Goal: Transaction & Acquisition: Purchase product/service

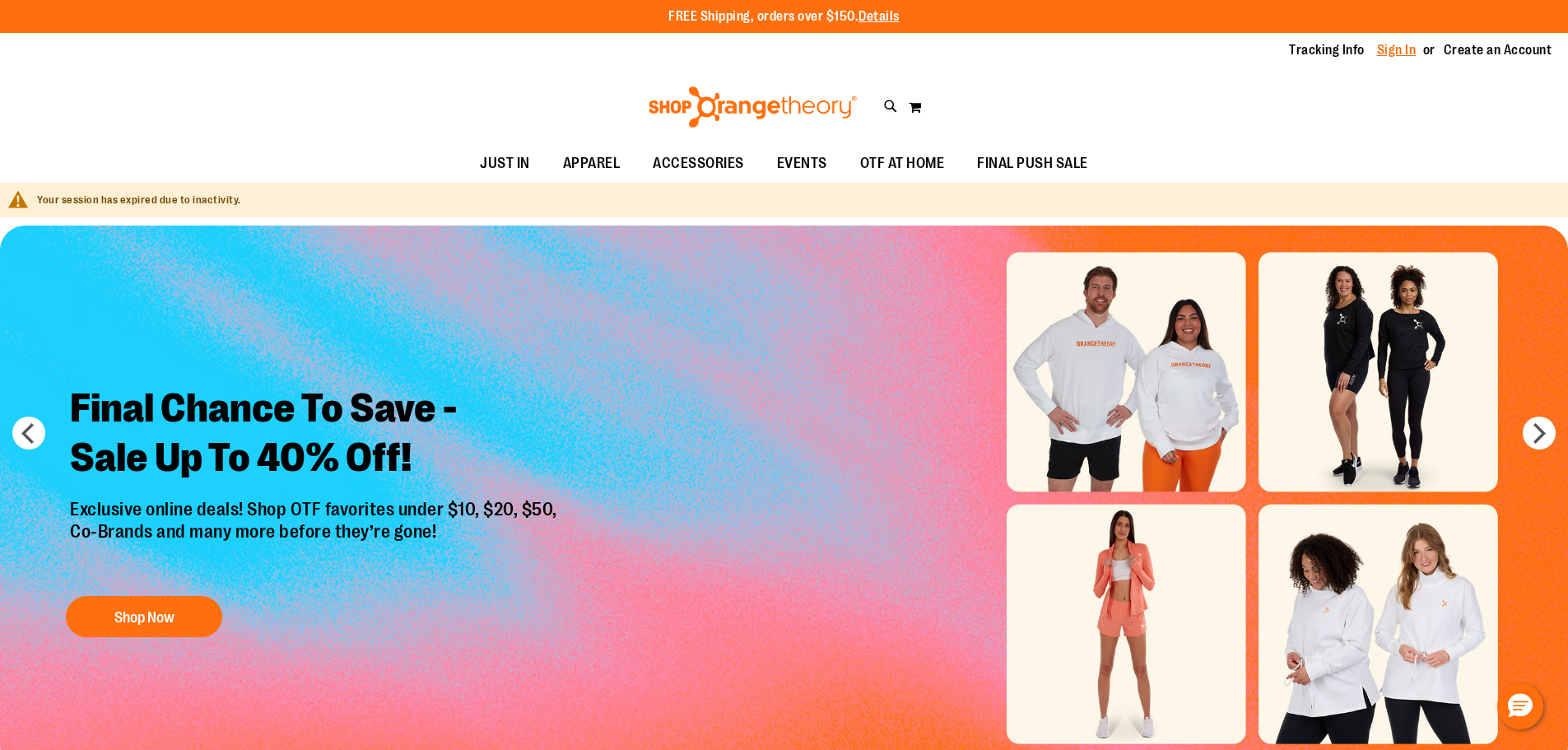
drag, startPoint x: 0, startPoint y: 0, endPoint x: 1389, endPoint y: 47, distance: 1389.8
click at [1389, 47] on link "Sign In" at bounding box center [1396, 50] width 40 height 18
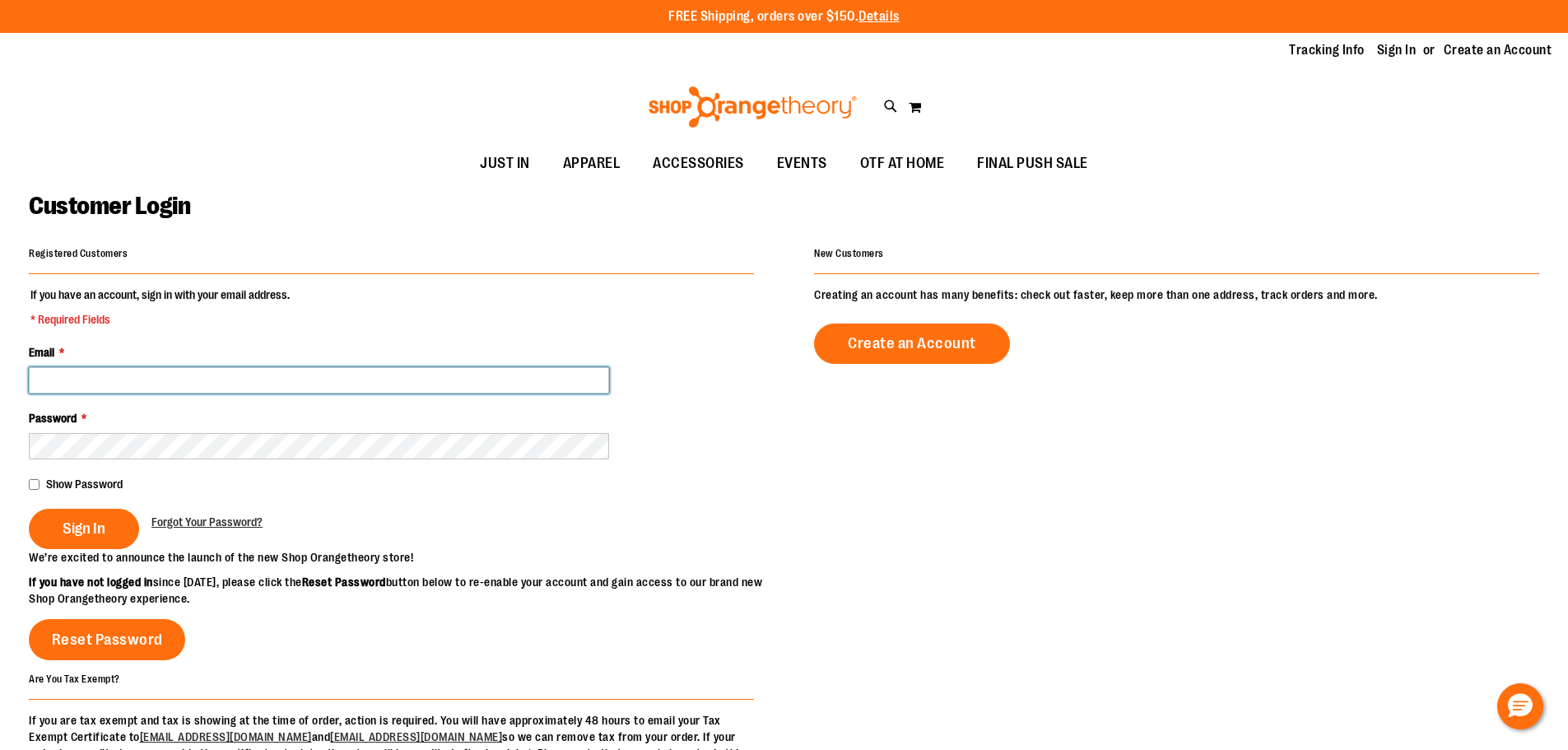
click at [130, 385] on input "Email *" at bounding box center [319, 381] width 580 height 26
type input "**********"
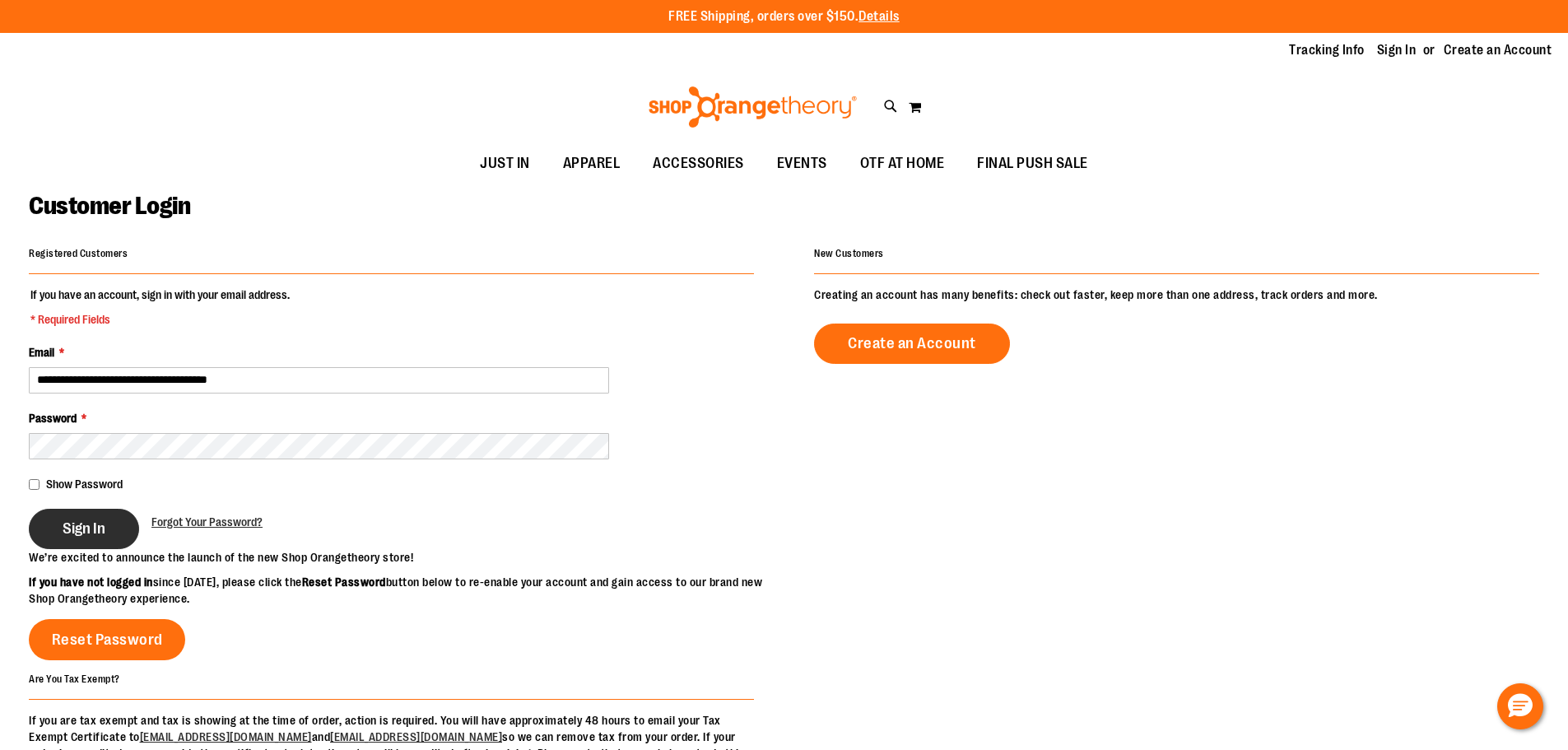
click at [77, 538] on button "Sign In" at bounding box center [83, 529] width 110 height 40
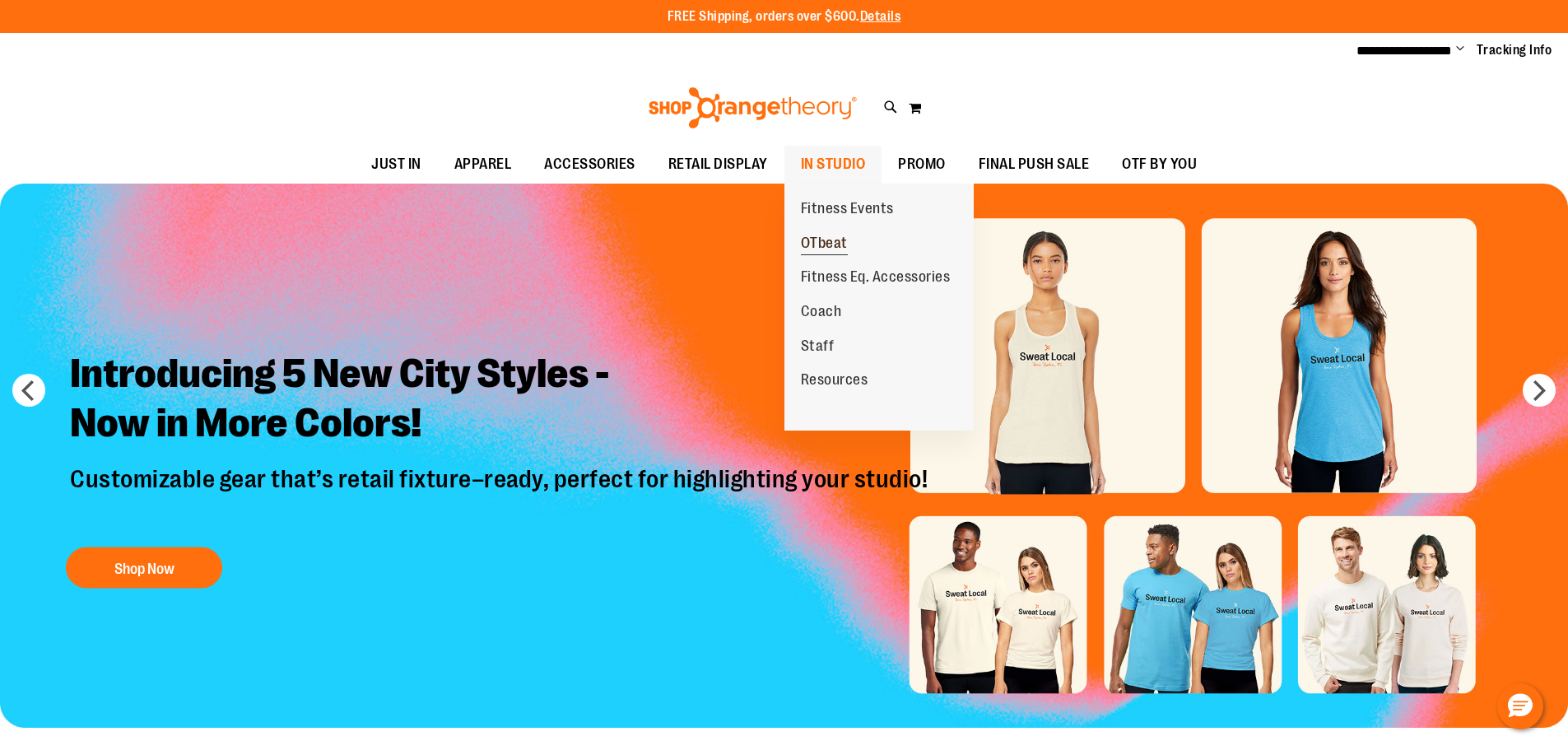
click at [831, 241] on span "OTbeat" at bounding box center [824, 244] width 47 height 20
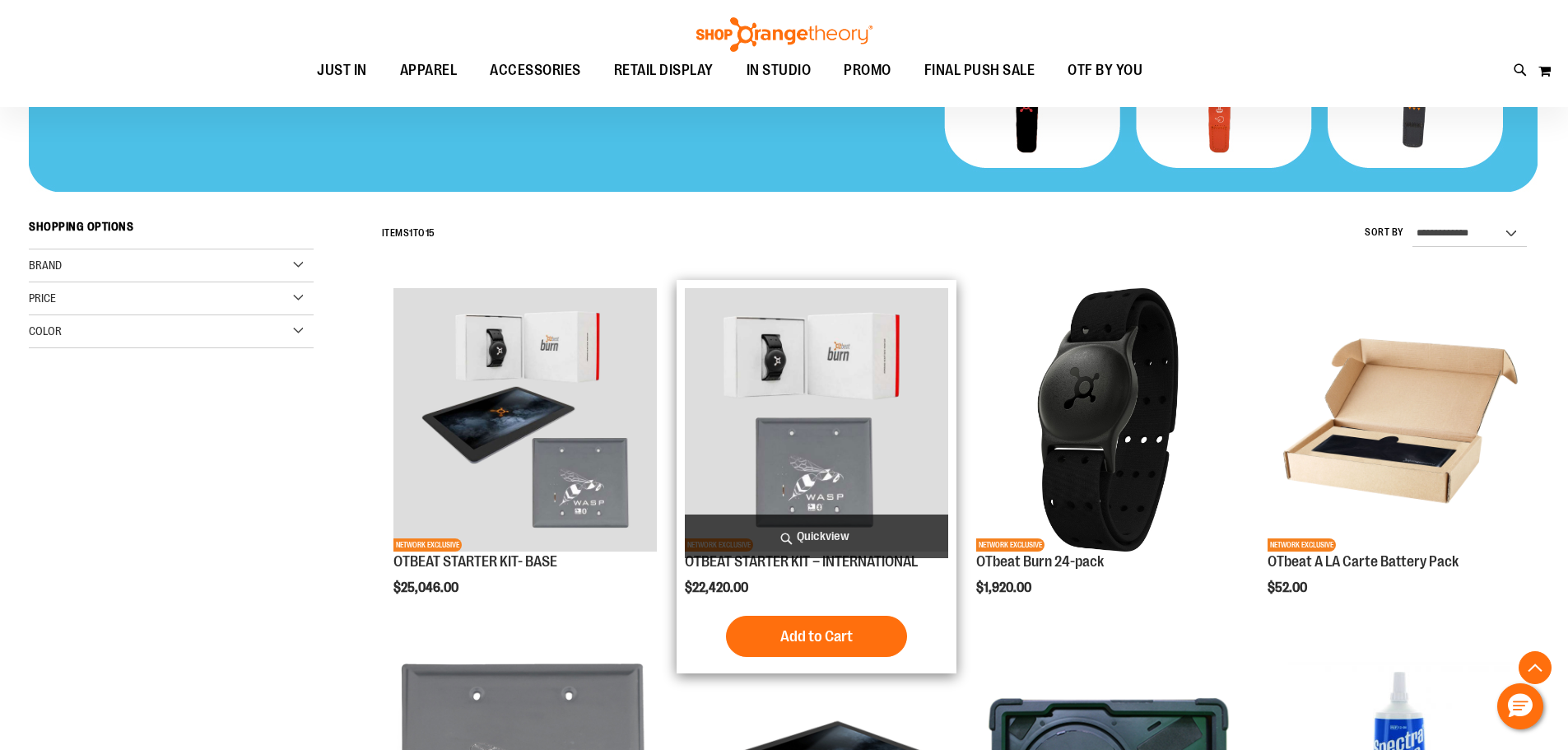
scroll to position [575, 0]
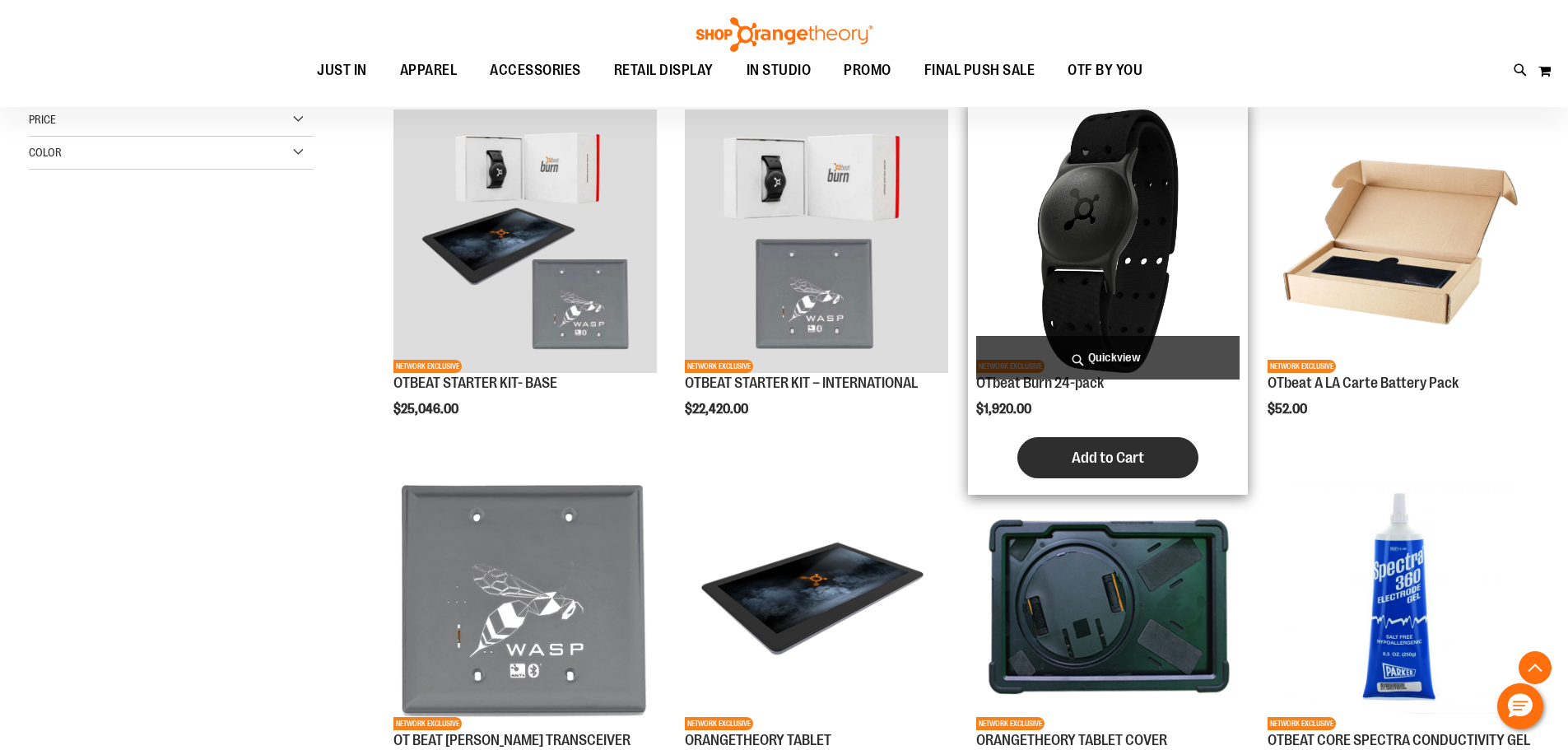
click at [1102, 455] on span "Add to Cart" at bounding box center [1107, 457] width 72 height 18
click at [1097, 455] on span "Add to Cart" at bounding box center [1107, 457] width 72 height 18
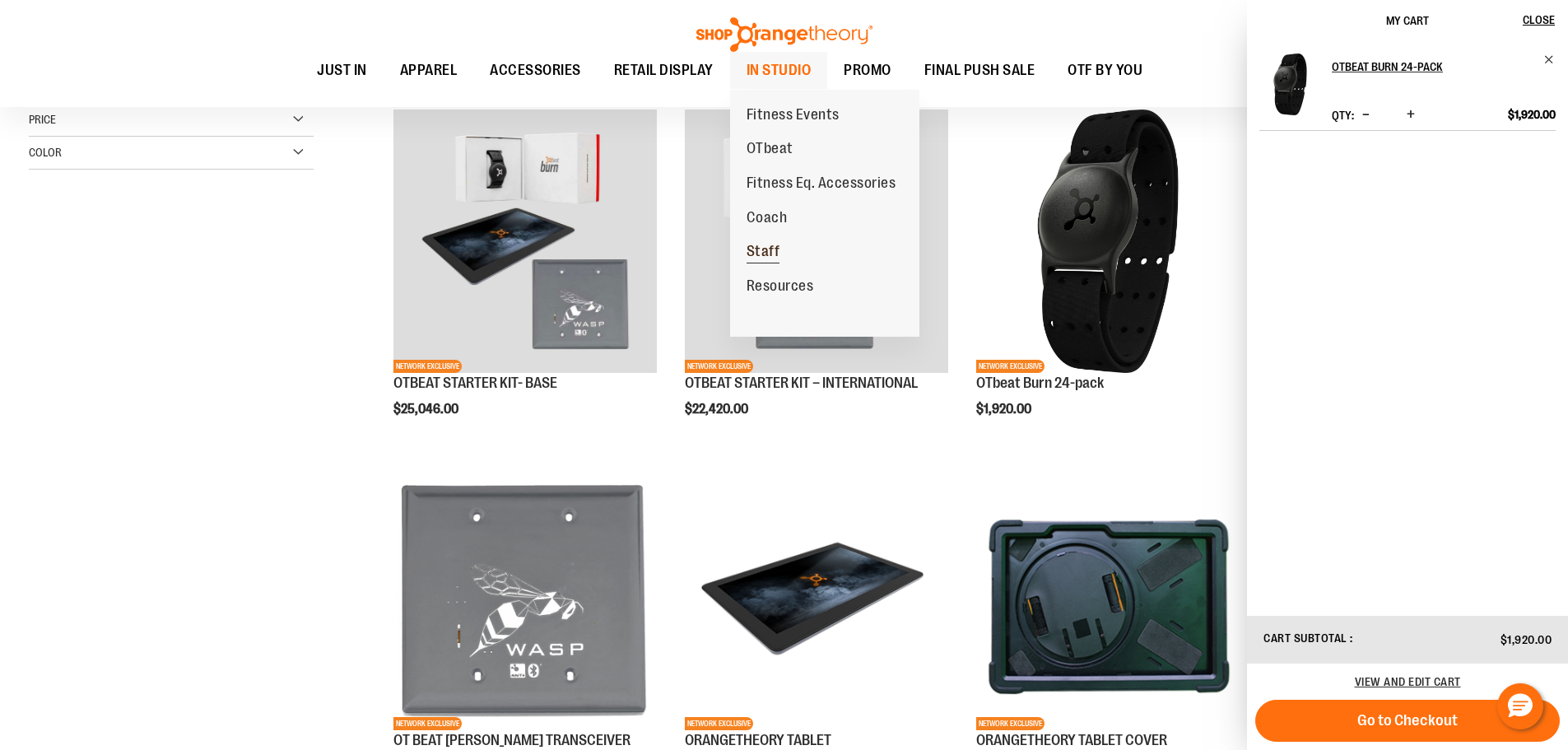
click at [760, 243] on span "Staff" at bounding box center [763, 252] width 33 height 20
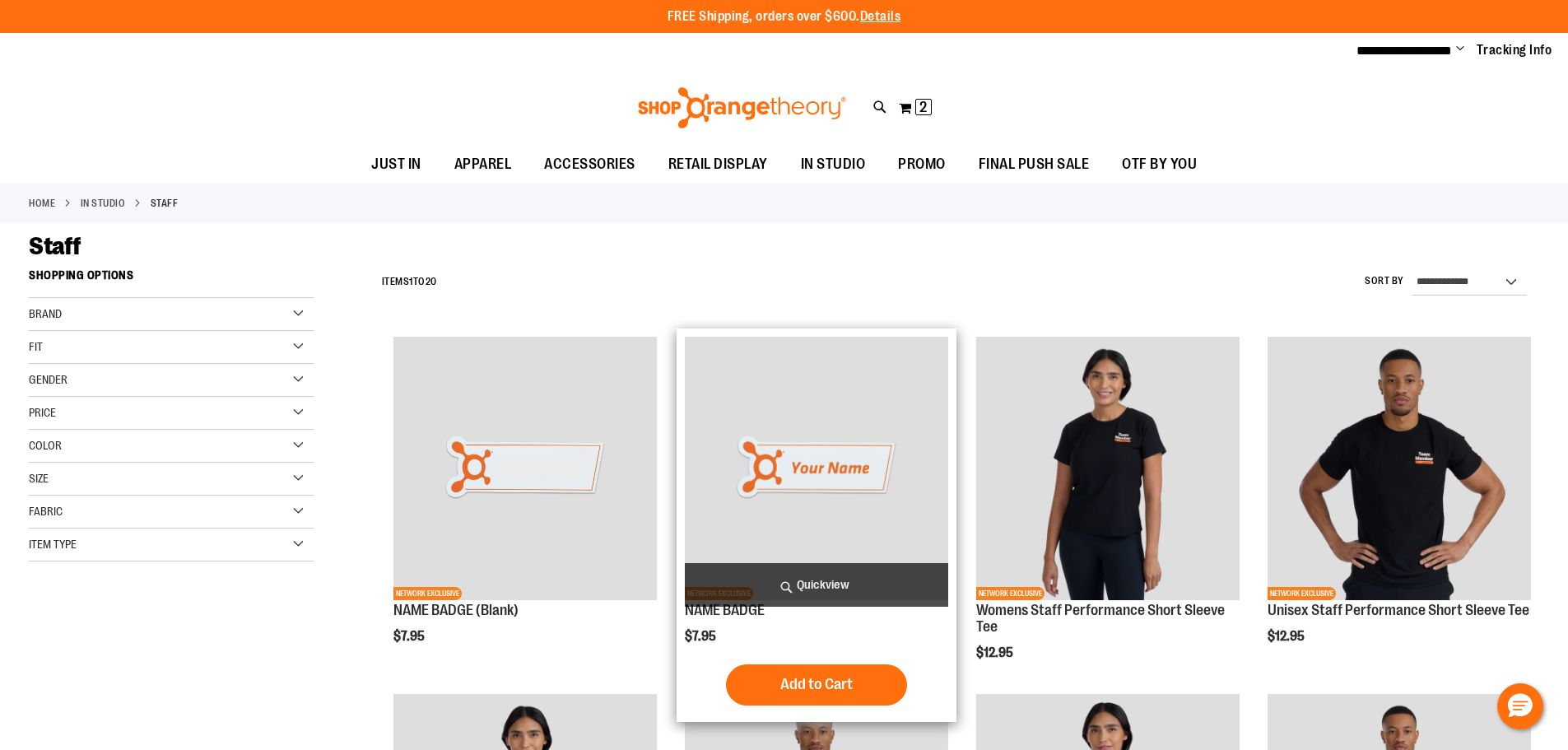
click at [801, 453] on img "product" at bounding box center [817, 469] width 264 height 264
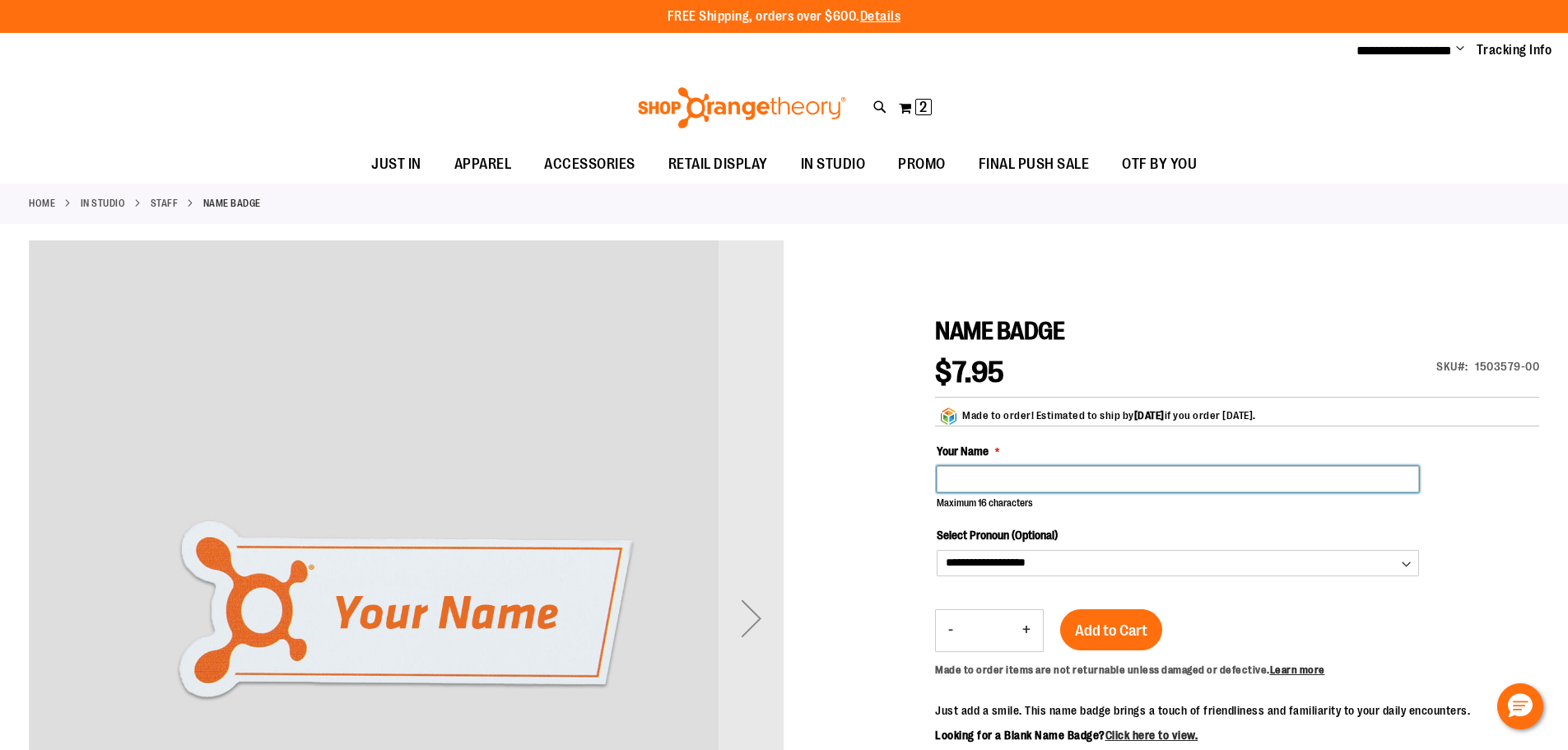
drag, startPoint x: 991, startPoint y: 484, endPoint x: 1009, endPoint y: 476, distance: 19.7
click at [998, 477] on input "Your Name" at bounding box center [1177, 479] width 483 height 26
type input "*******"
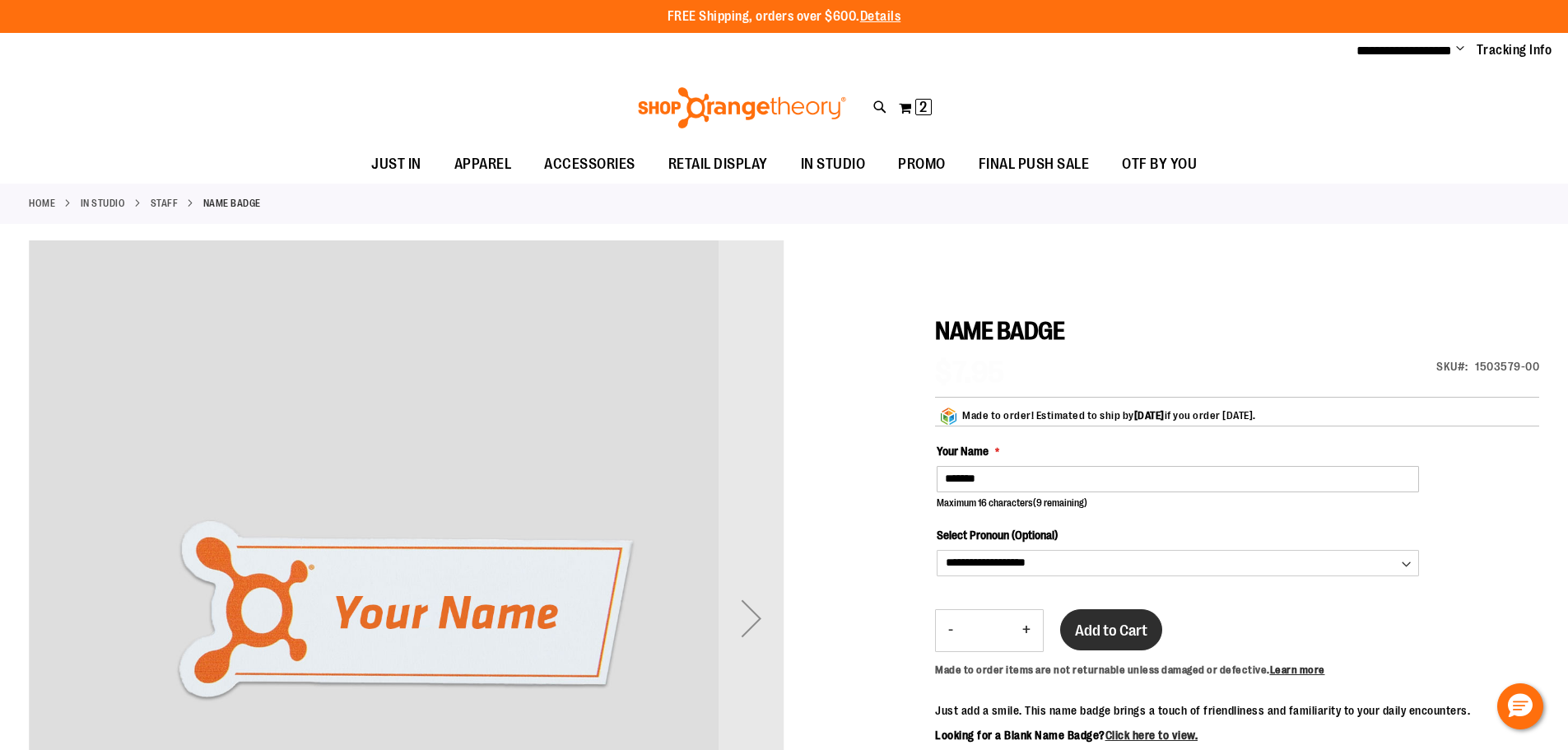
click at [1122, 622] on span "Add to Cart" at bounding box center [1111, 630] width 72 height 18
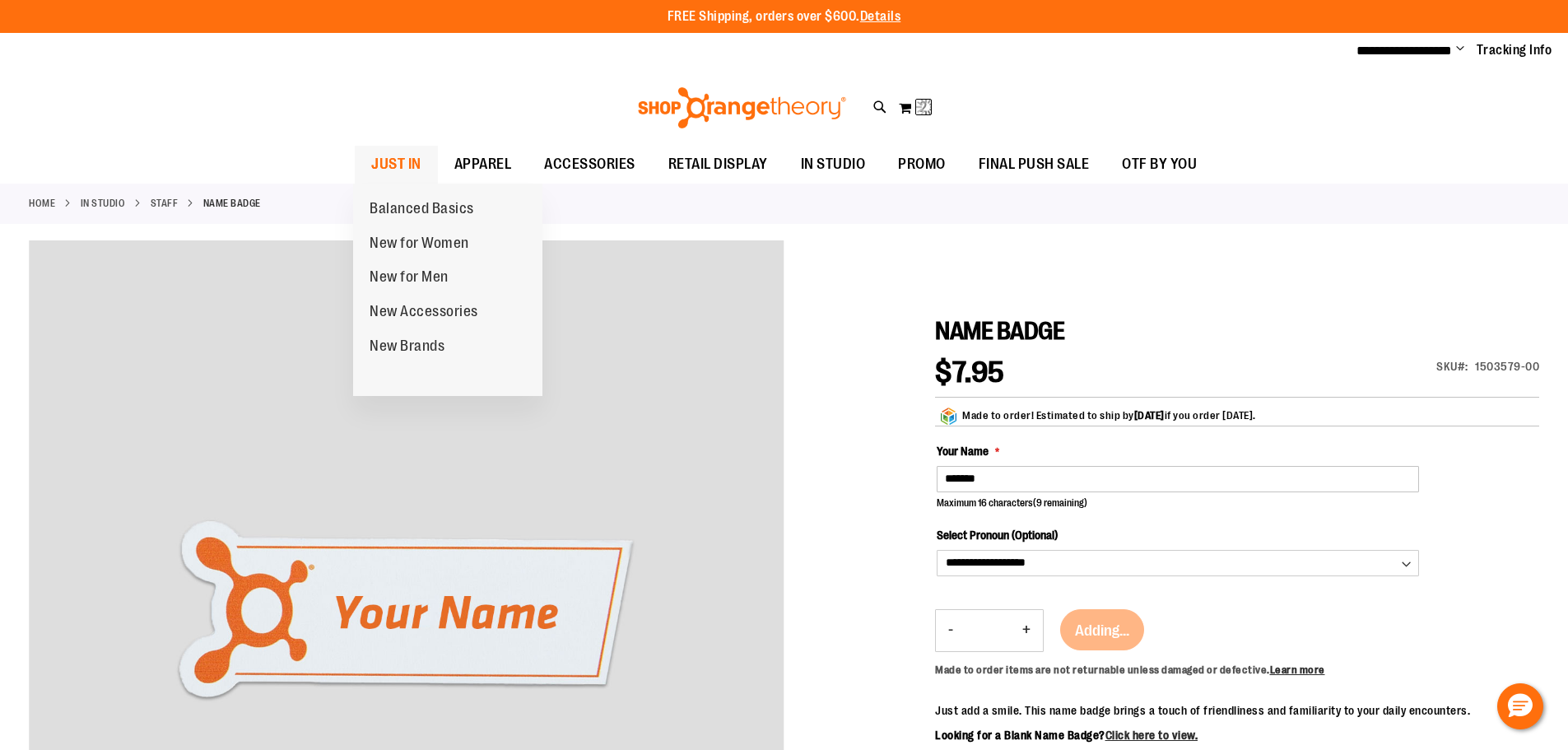
click at [380, 162] on span "JUST IN" at bounding box center [396, 164] width 50 height 37
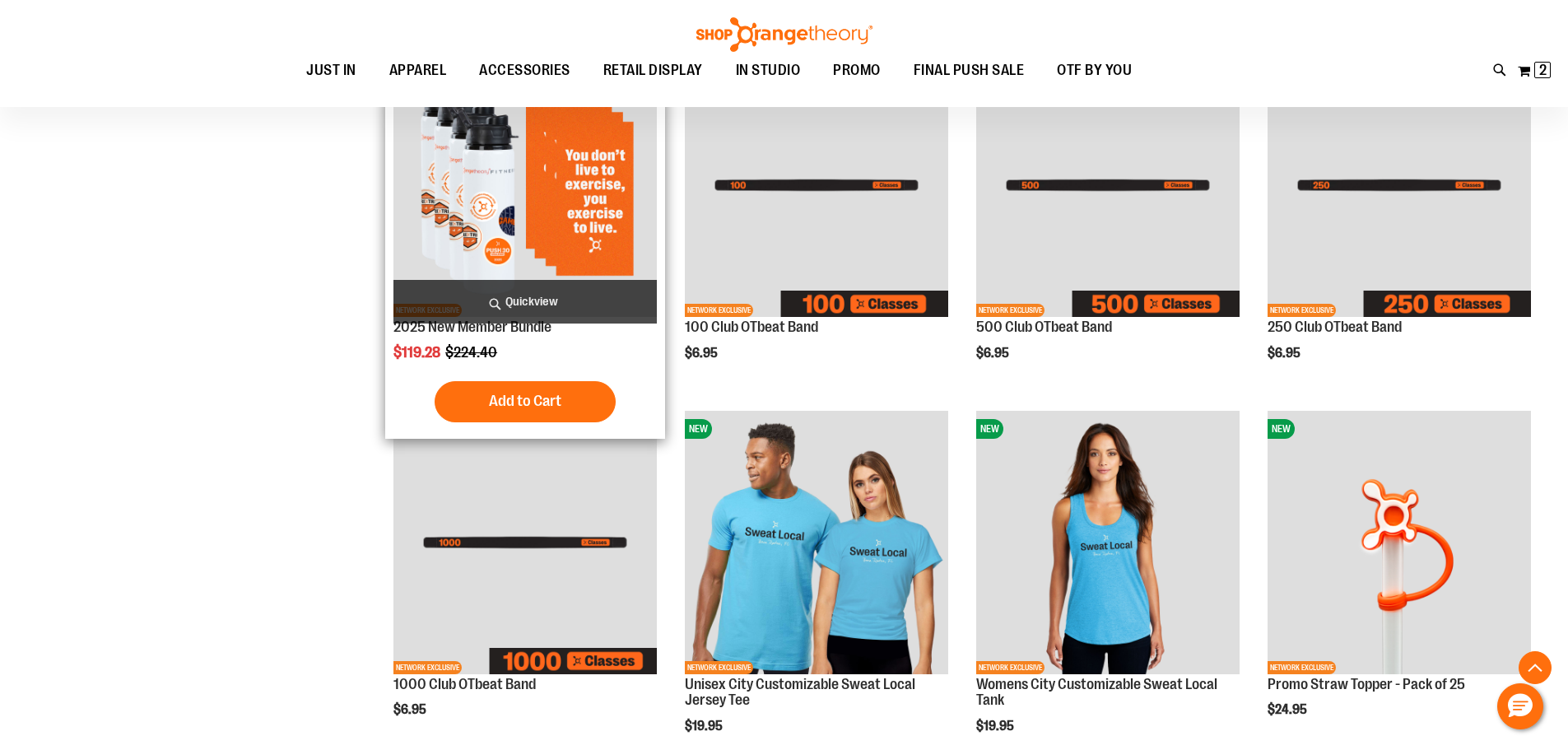
scroll to position [658, 0]
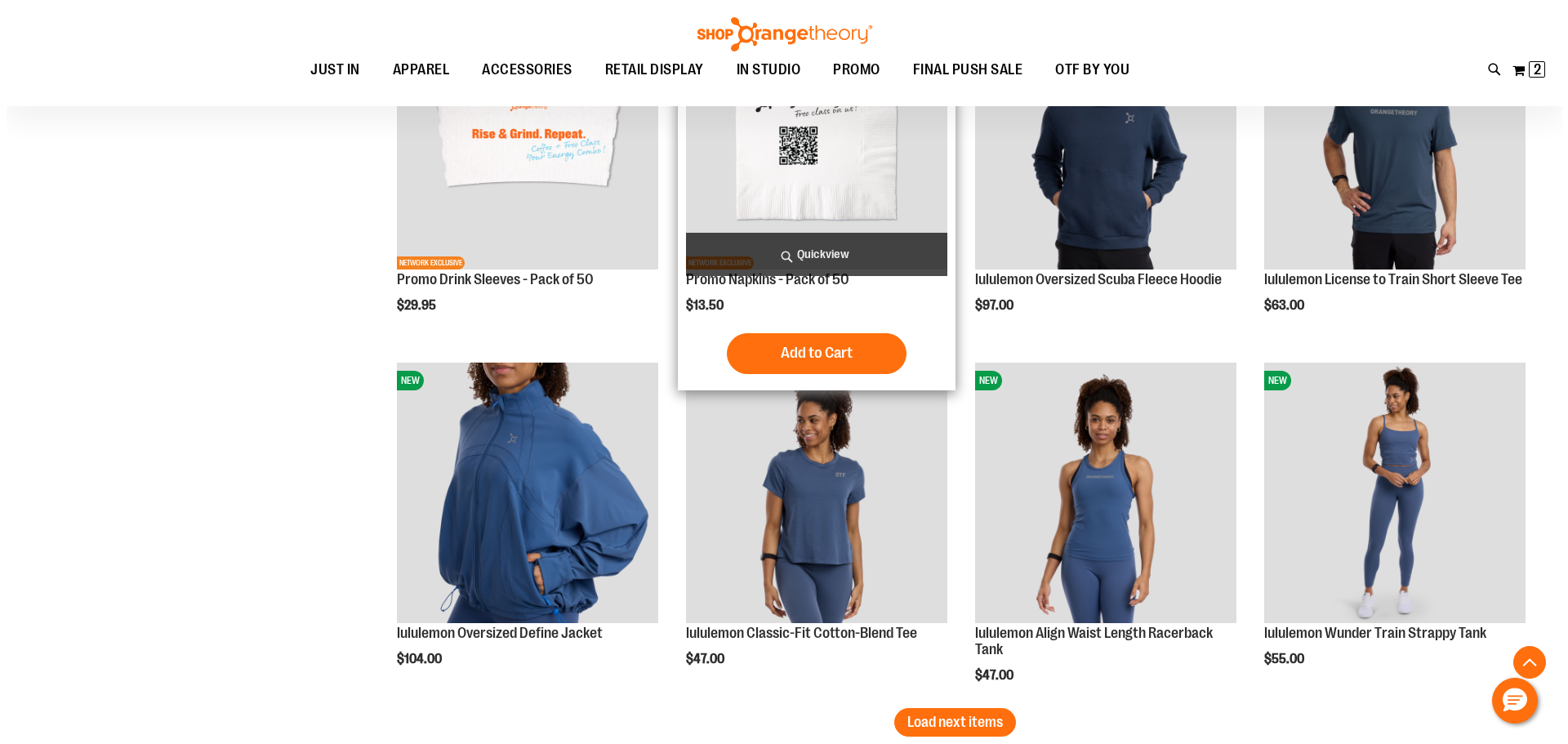
scroll to position [2799, 0]
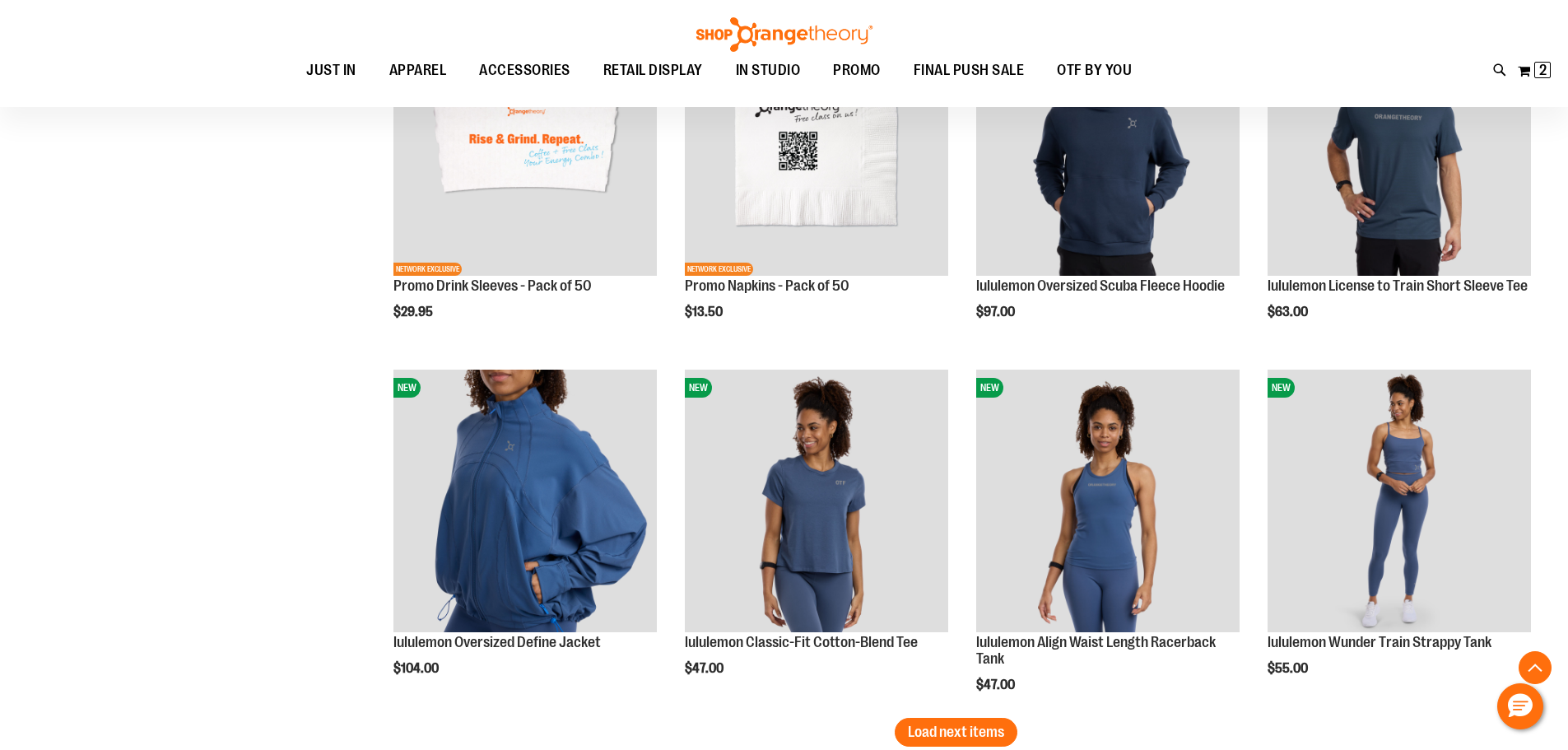
click at [1499, 69] on icon at bounding box center [1499, 70] width 14 height 19
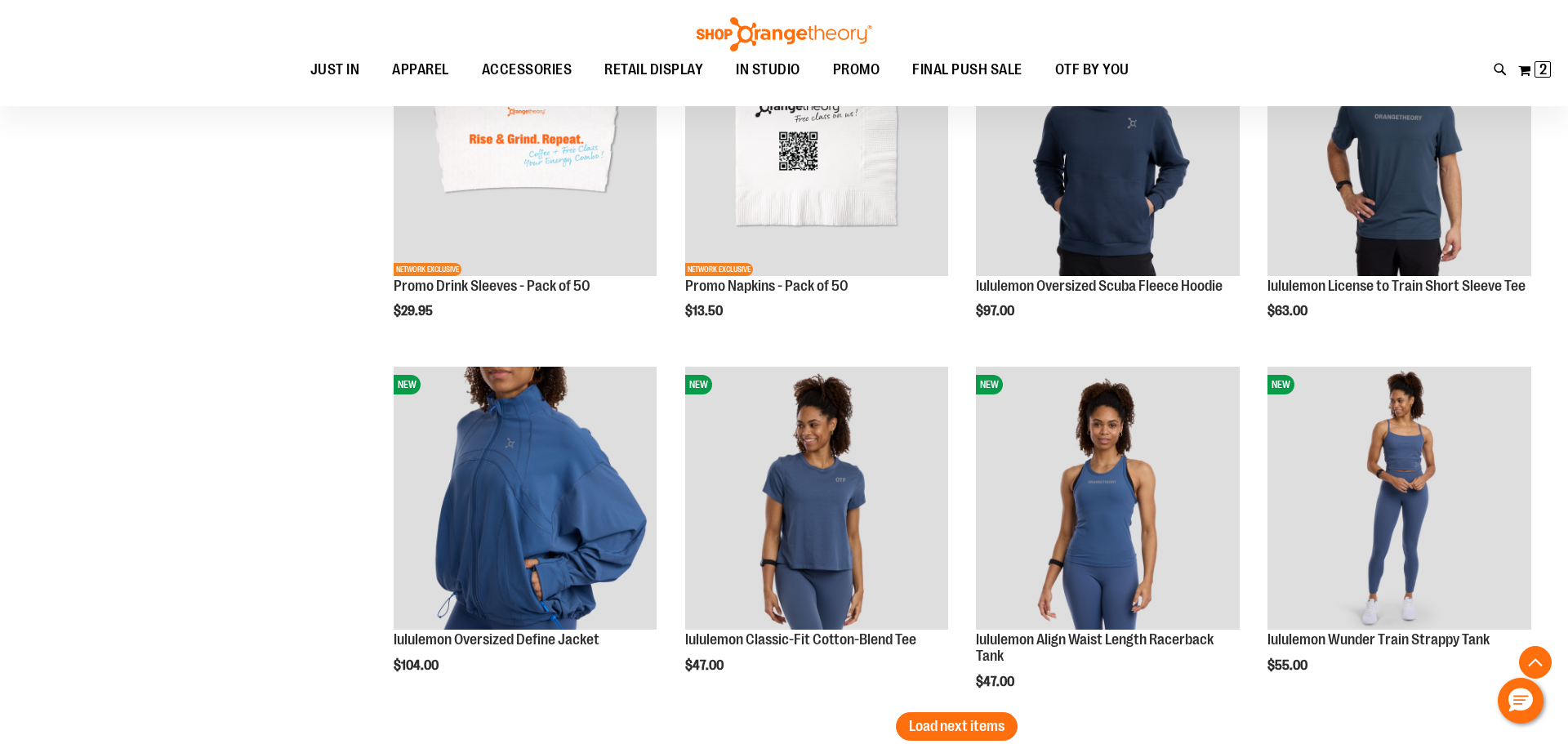
click at [589, 78] on input "Search" at bounding box center [783, 92] width 1244 height 54
type input "*********"
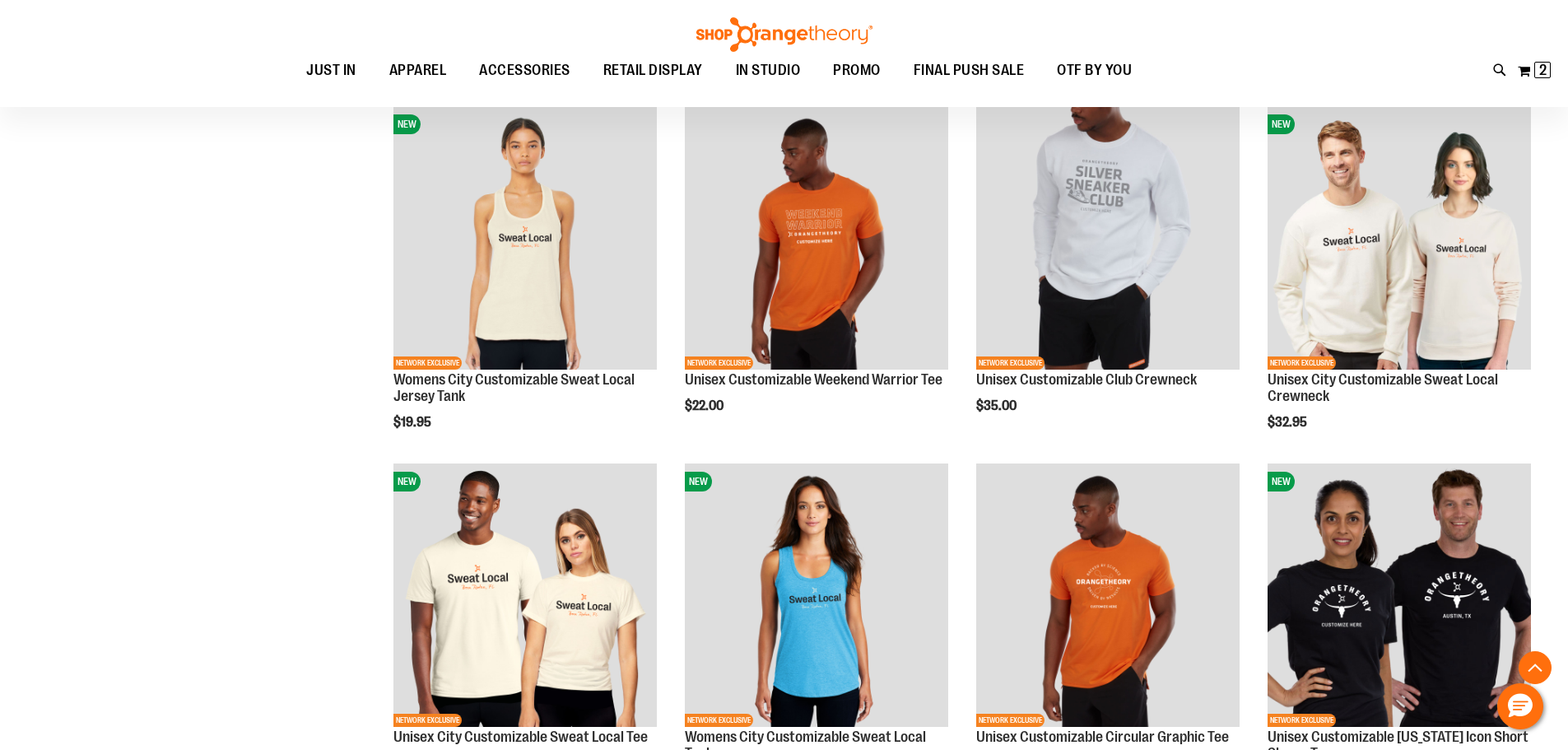
scroll to position [5679, 0]
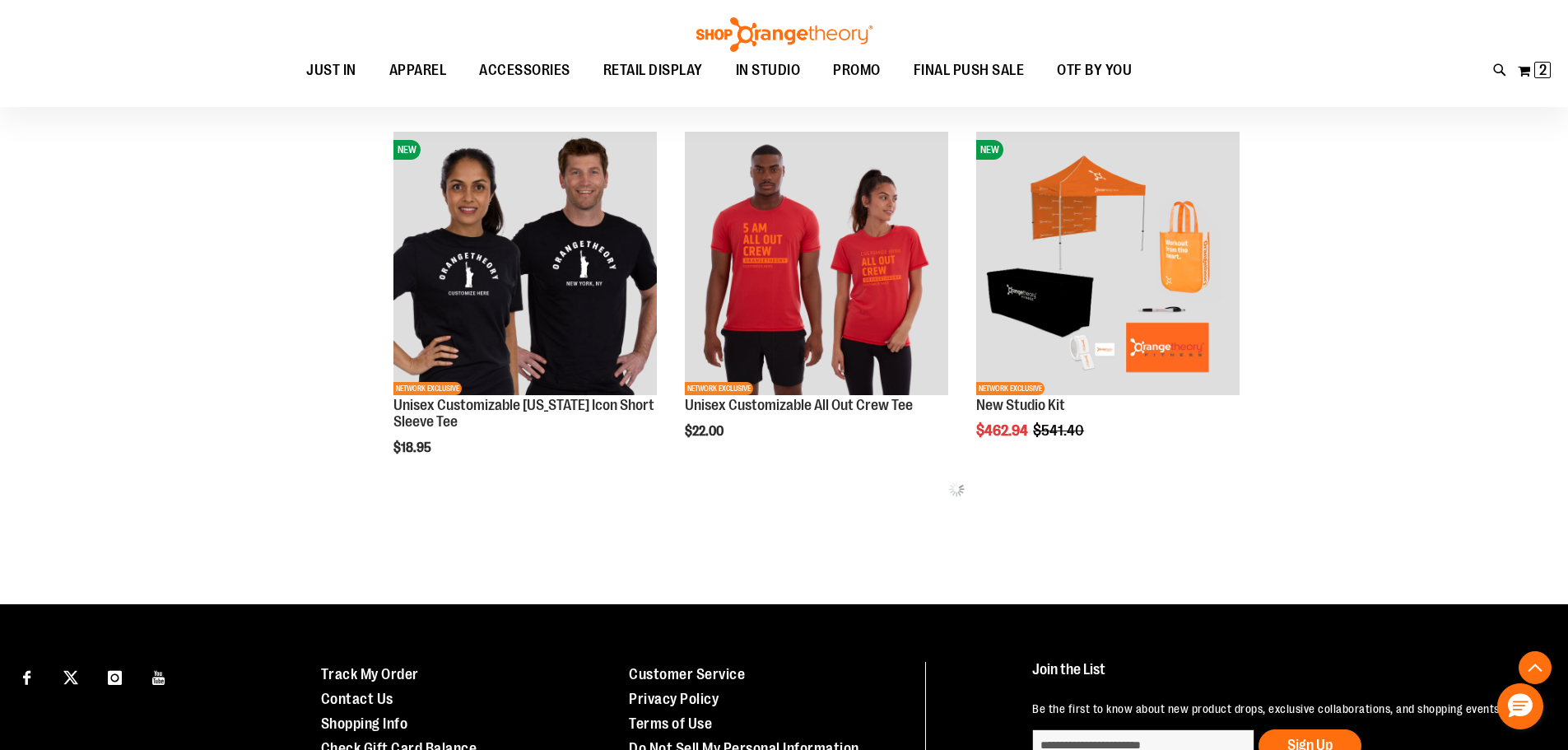
scroll to position [6667, 0]
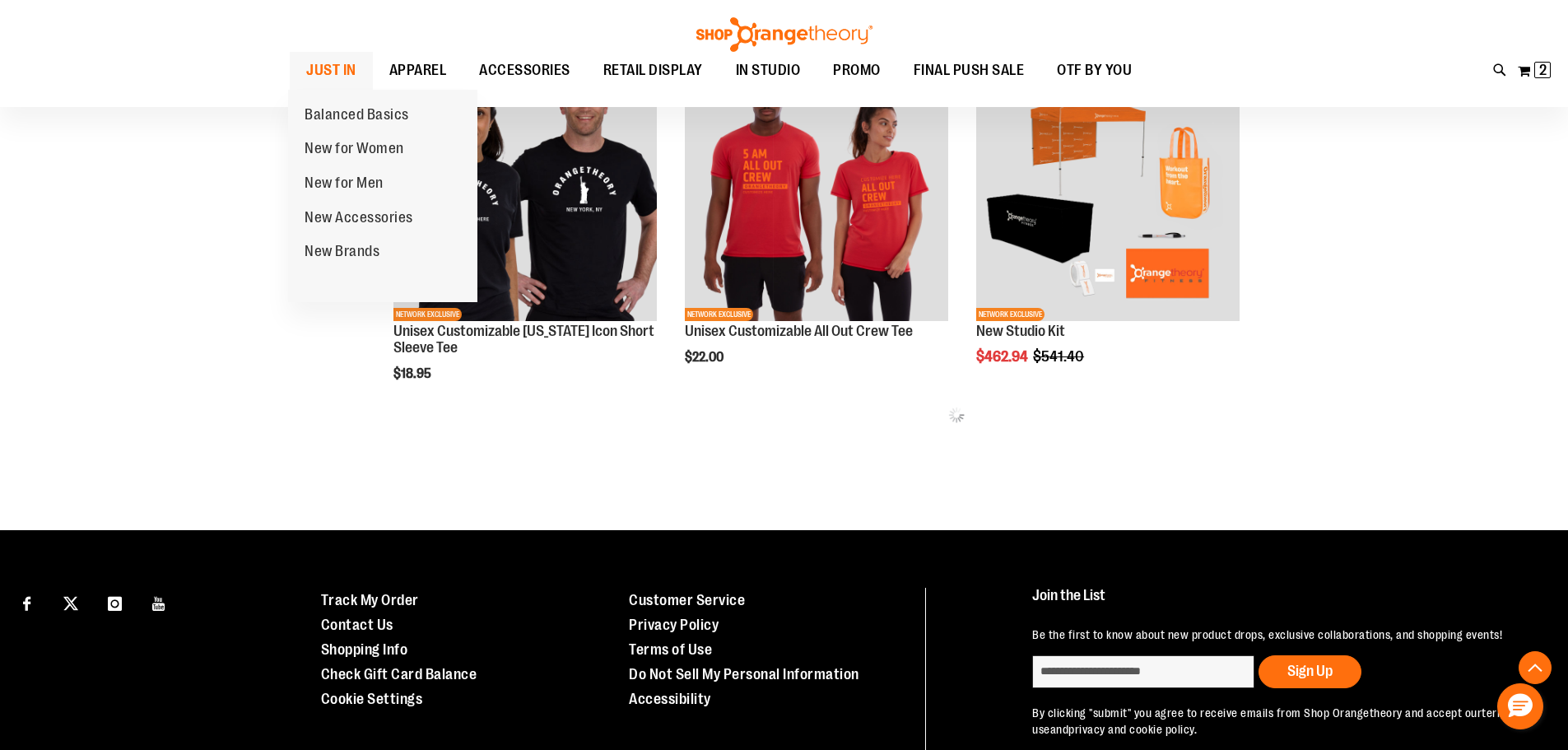
click at [360, 59] on link "JUST IN" at bounding box center [331, 70] width 83 height 38
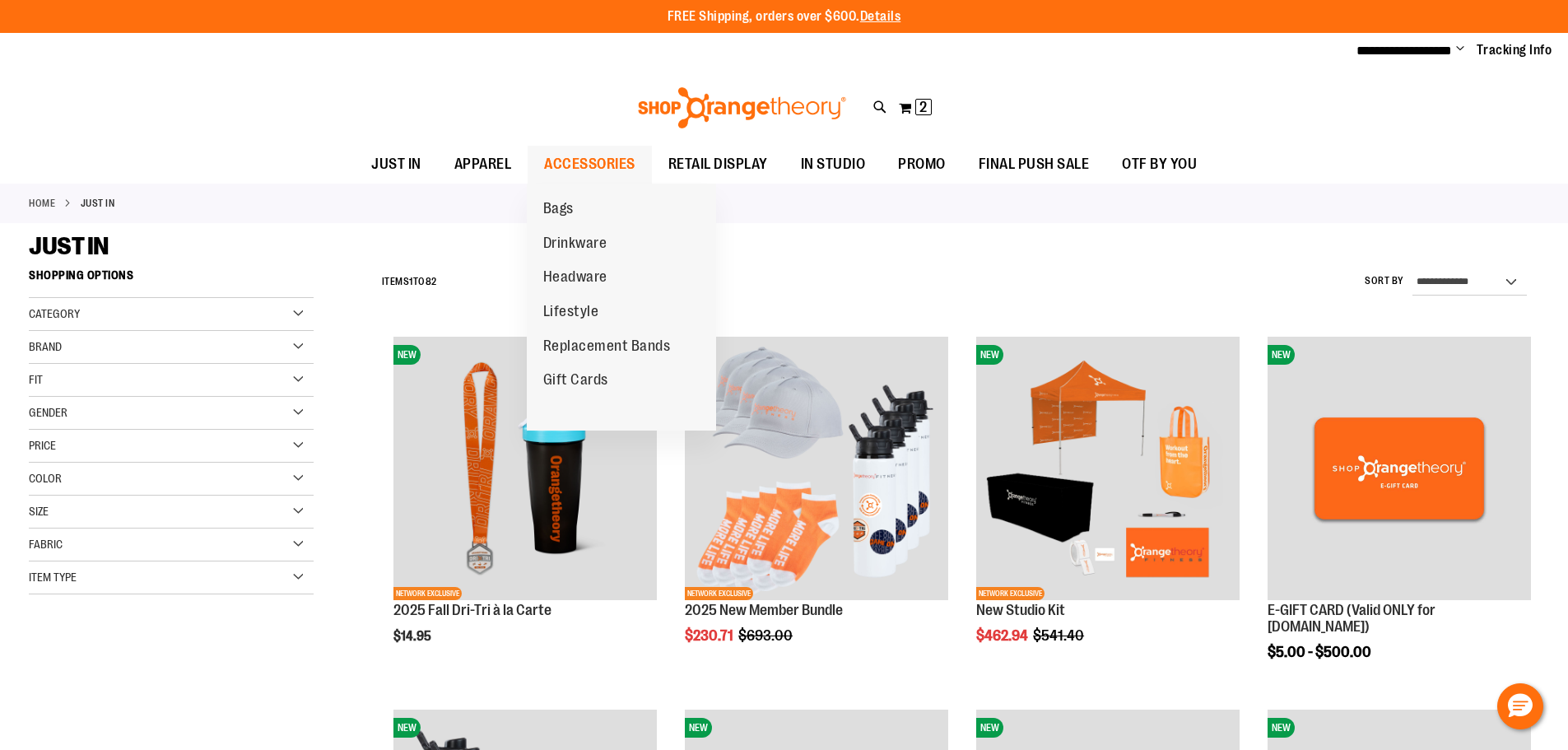
click at [596, 165] on span "ACCESSORIES" at bounding box center [590, 164] width 91 height 37
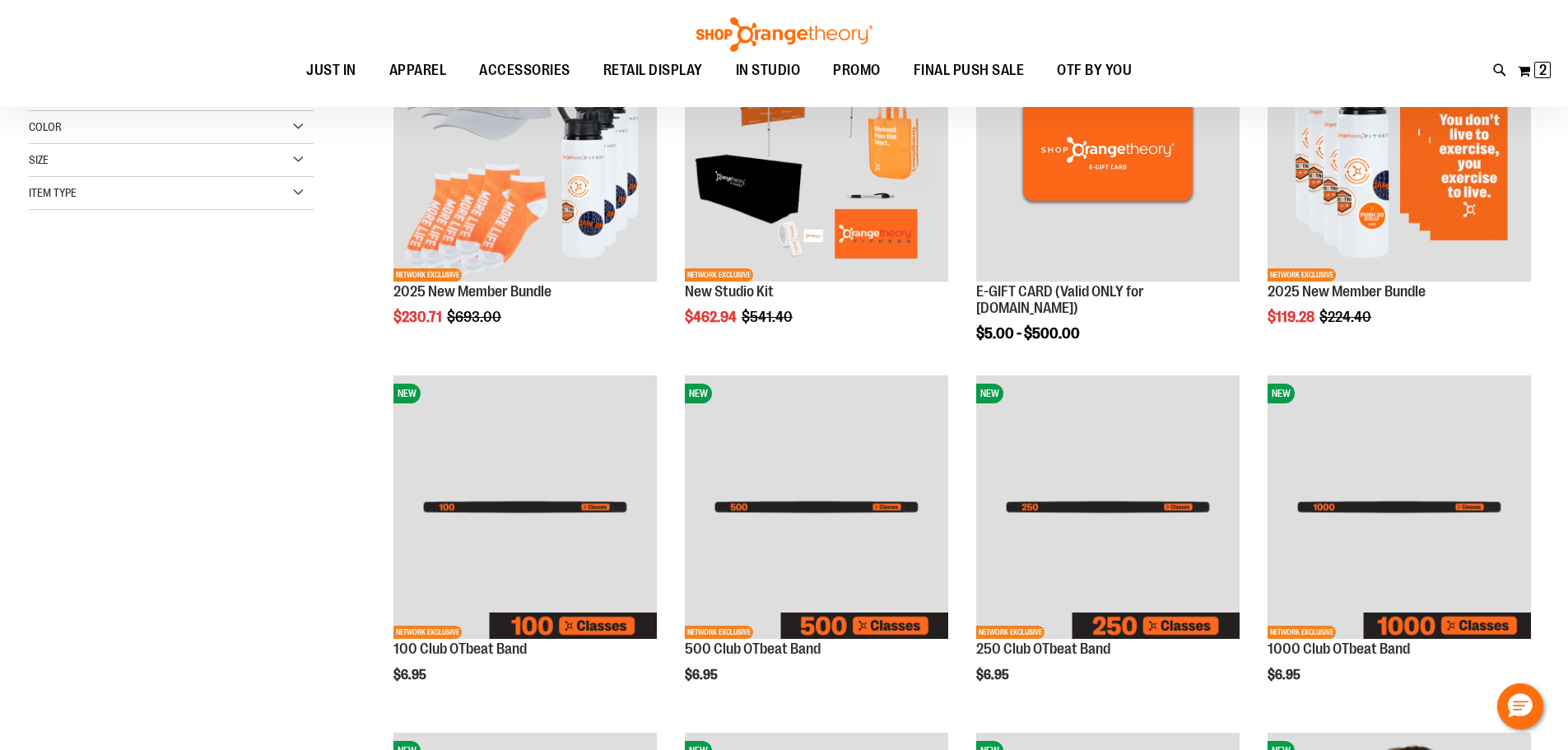
scroll to position [246, 0]
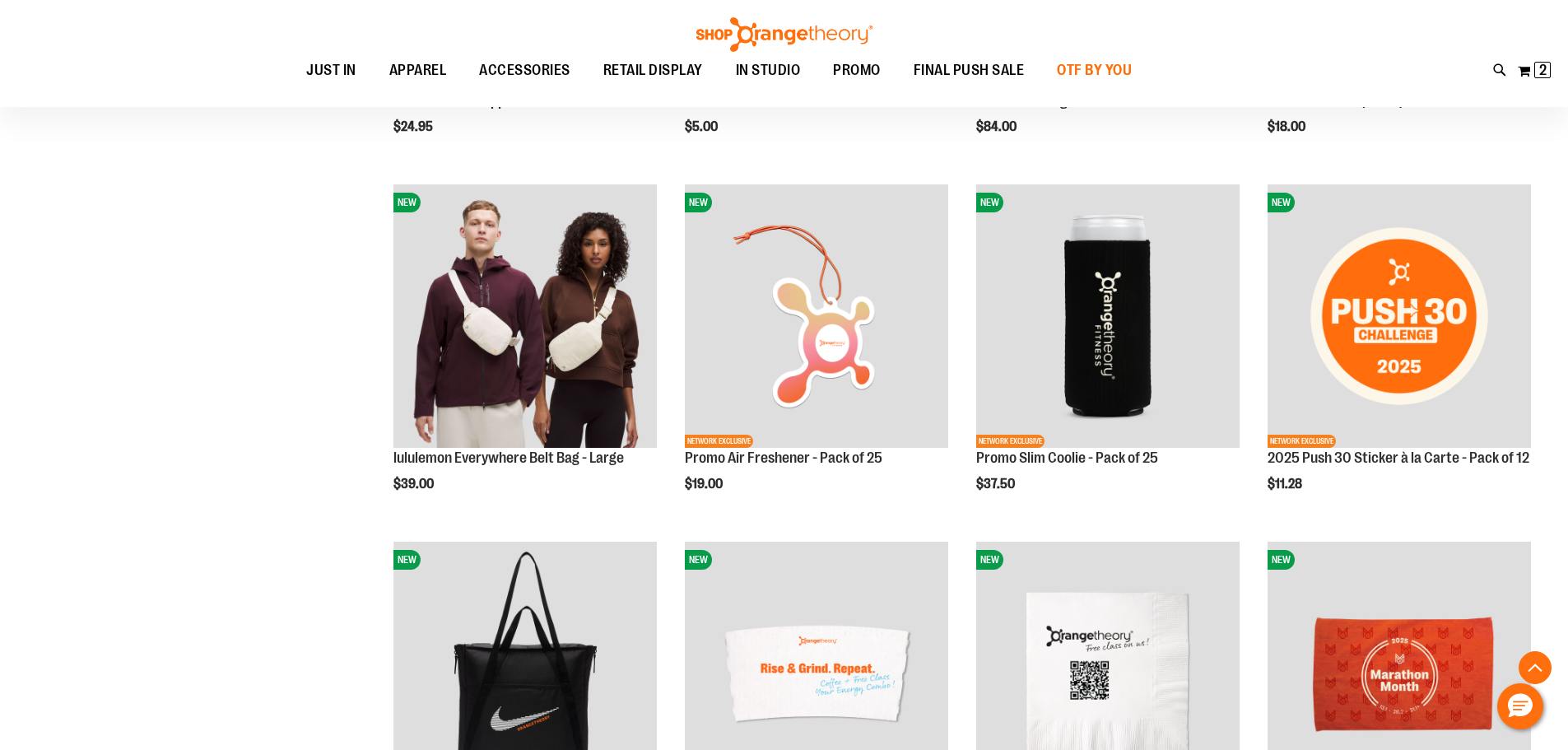
scroll to position [1069, 0]
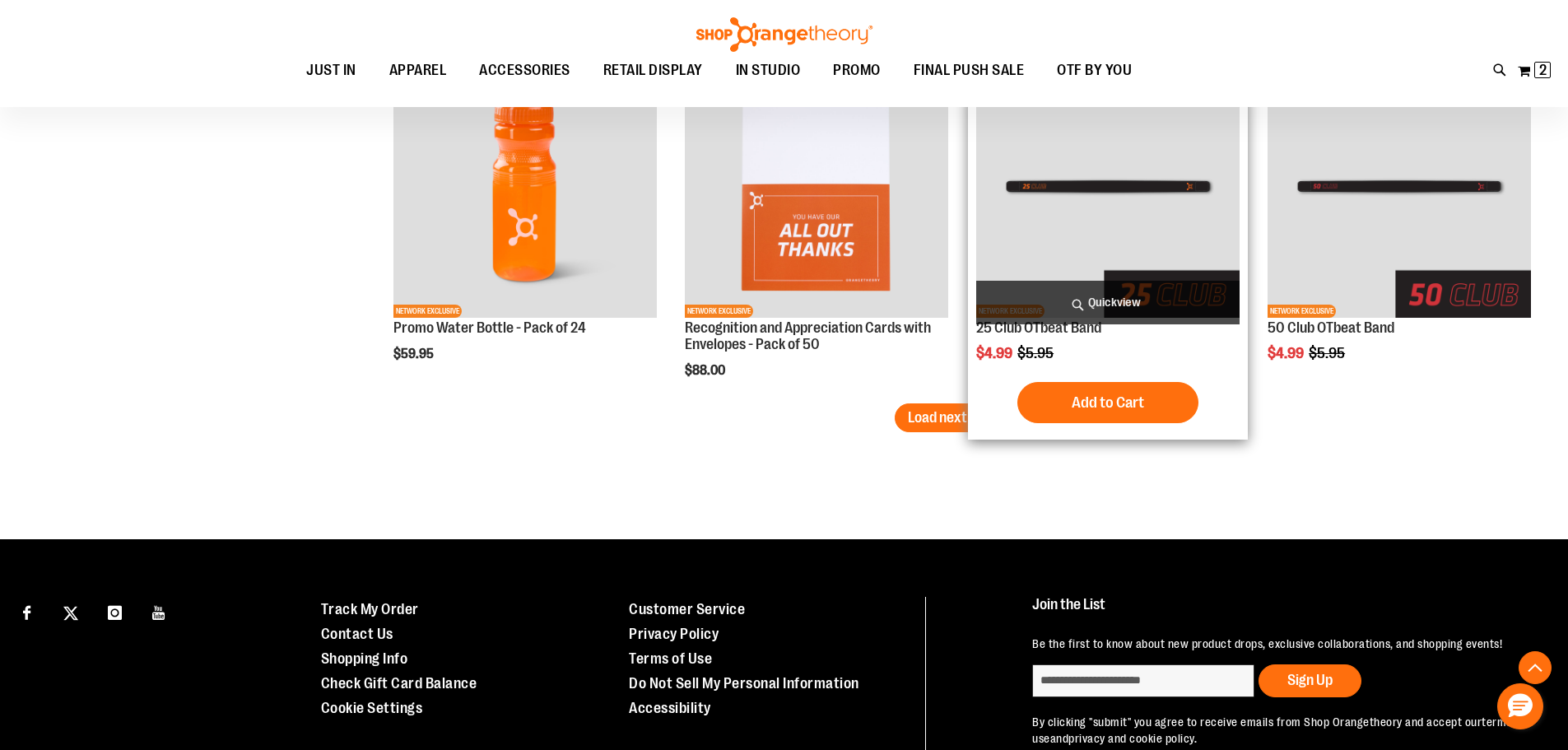
scroll to position [2956, 0]
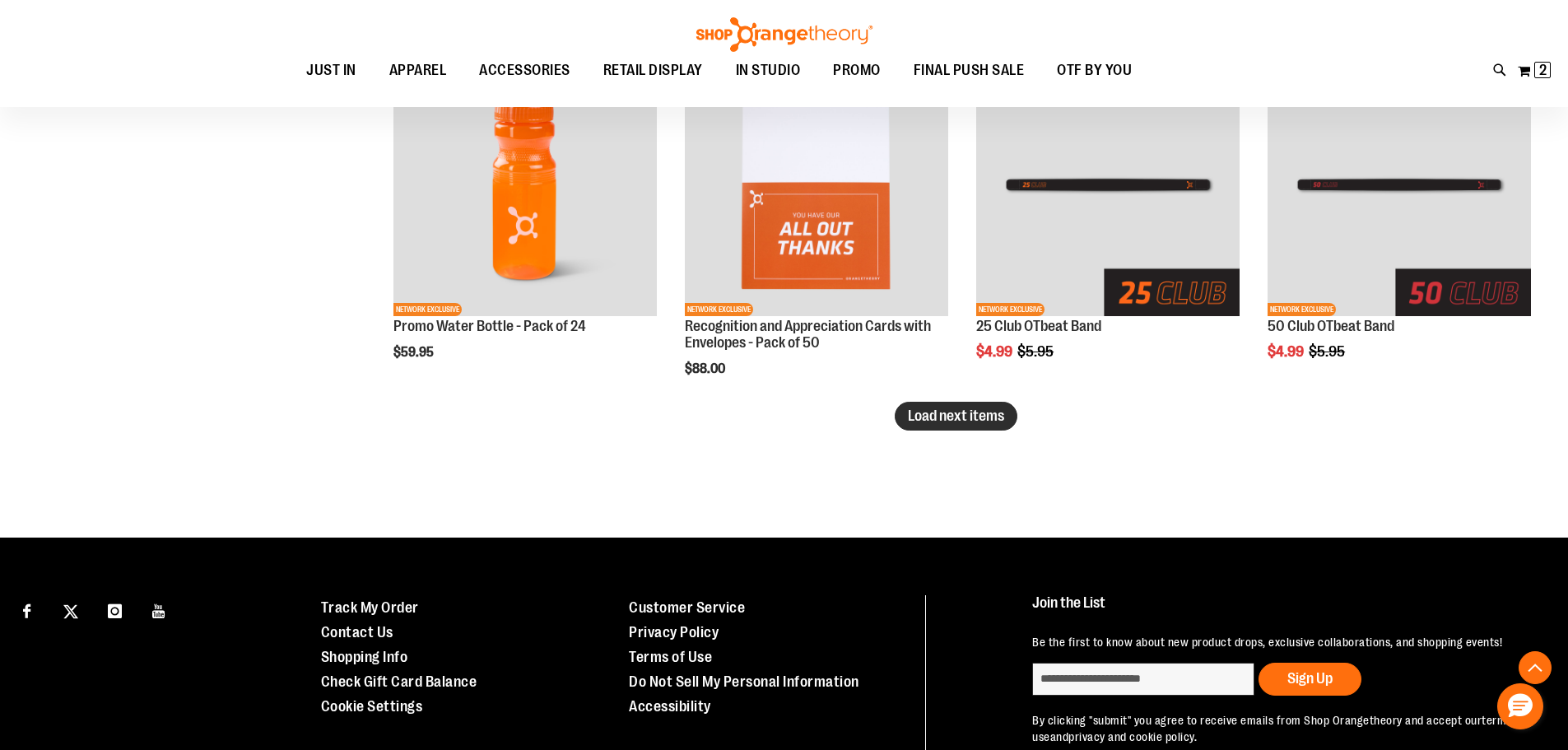
click at [975, 419] on span "Load next items" at bounding box center [956, 415] width 97 height 17
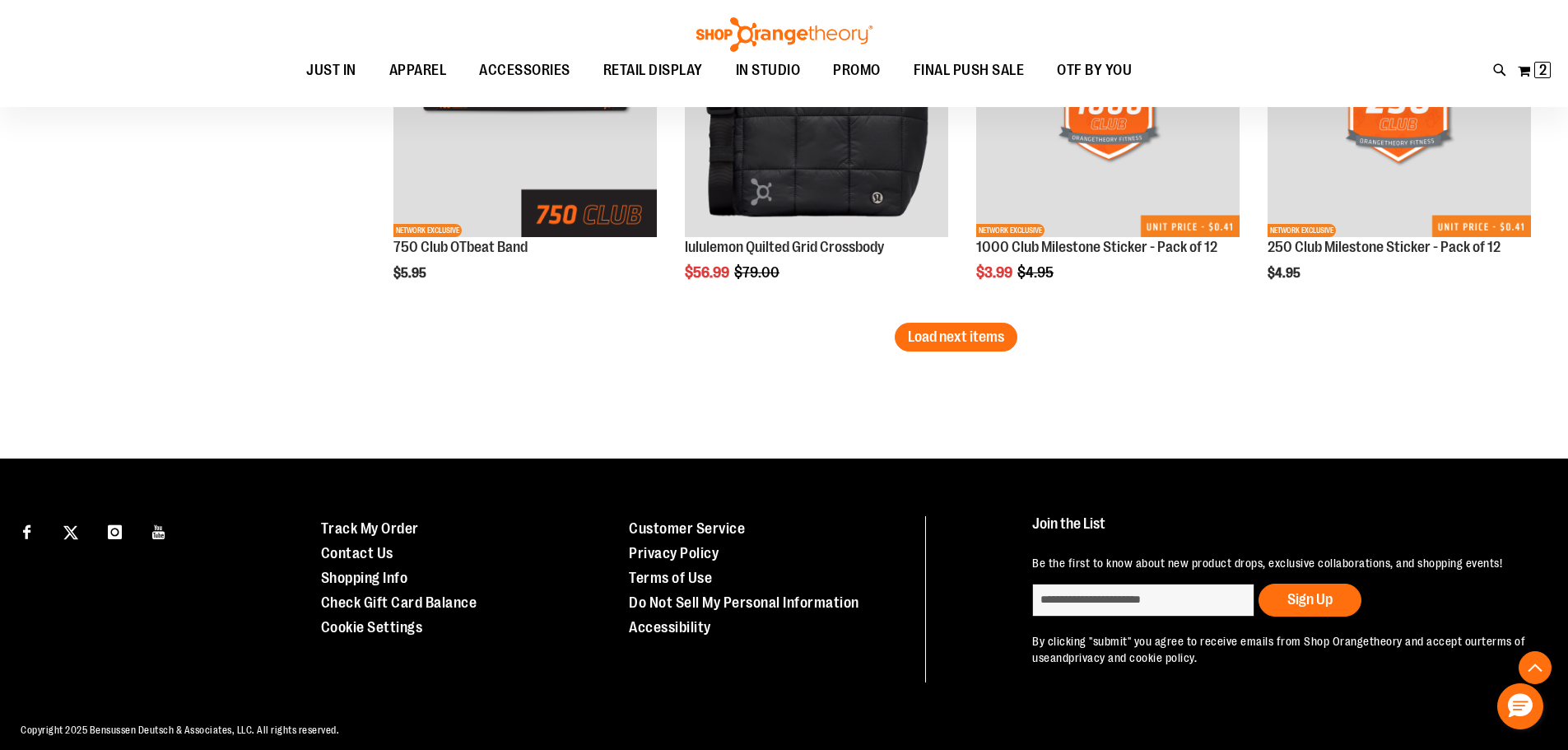
scroll to position [4109, 0]
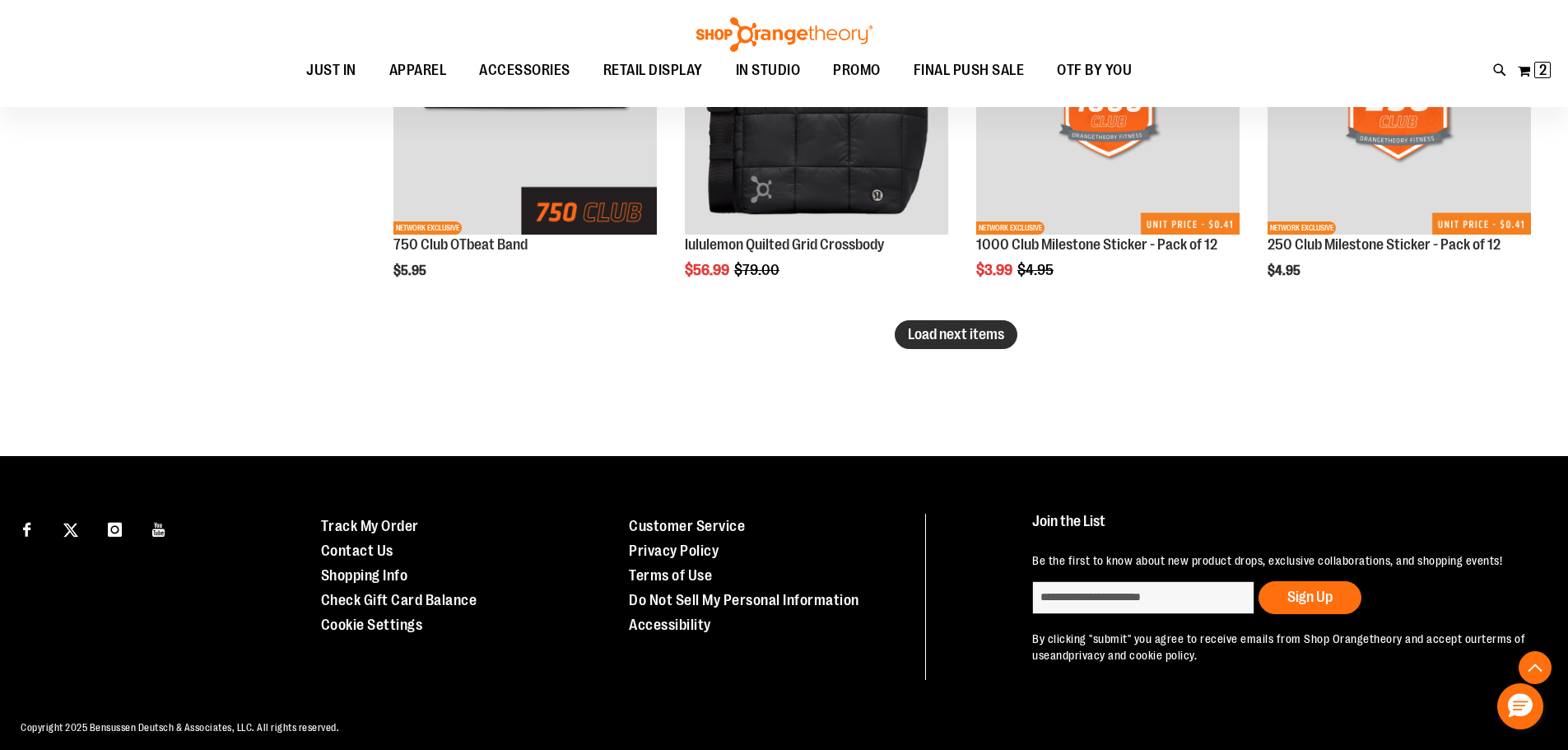
click at [987, 335] on span "Load next items" at bounding box center [956, 334] width 97 height 17
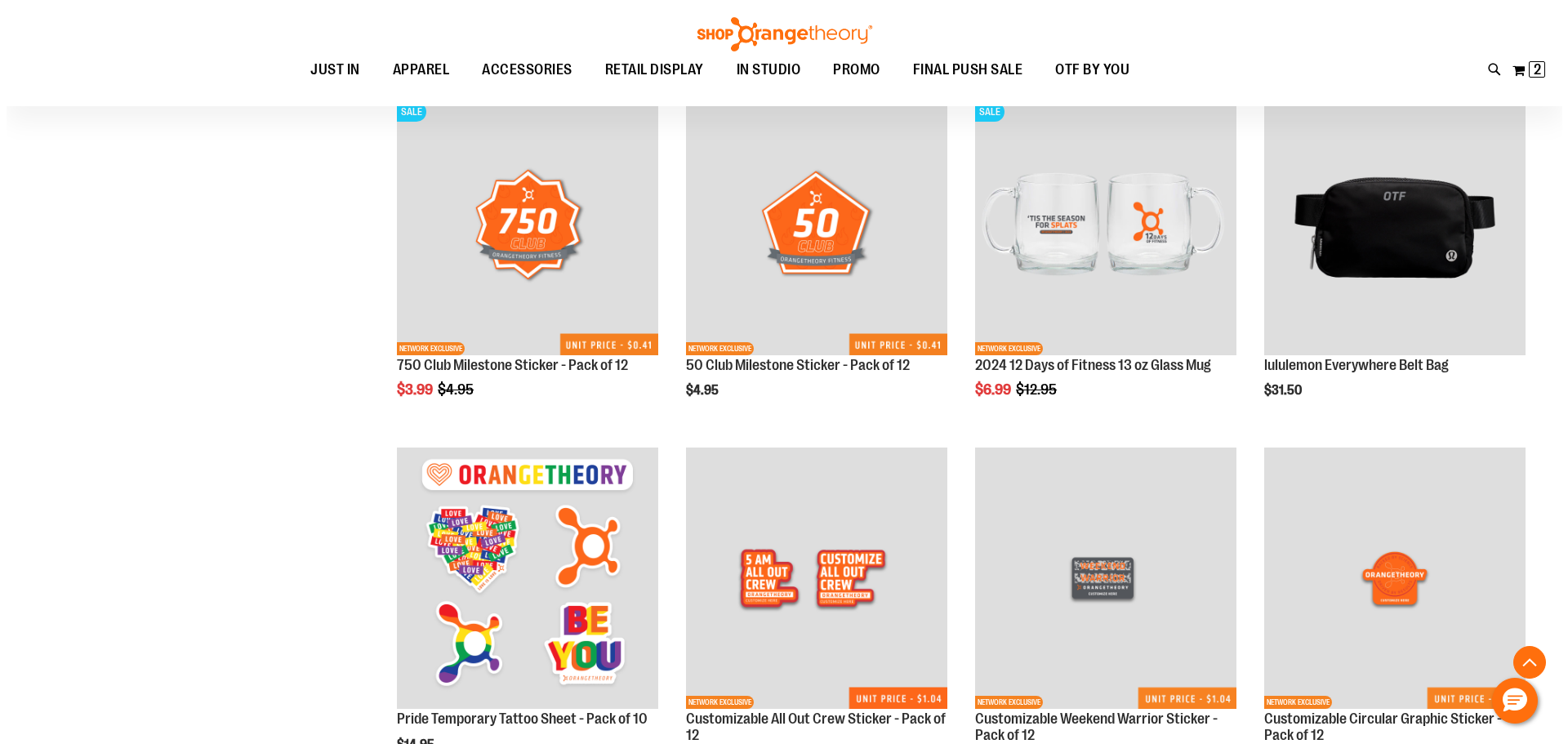
scroll to position [4484, 0]
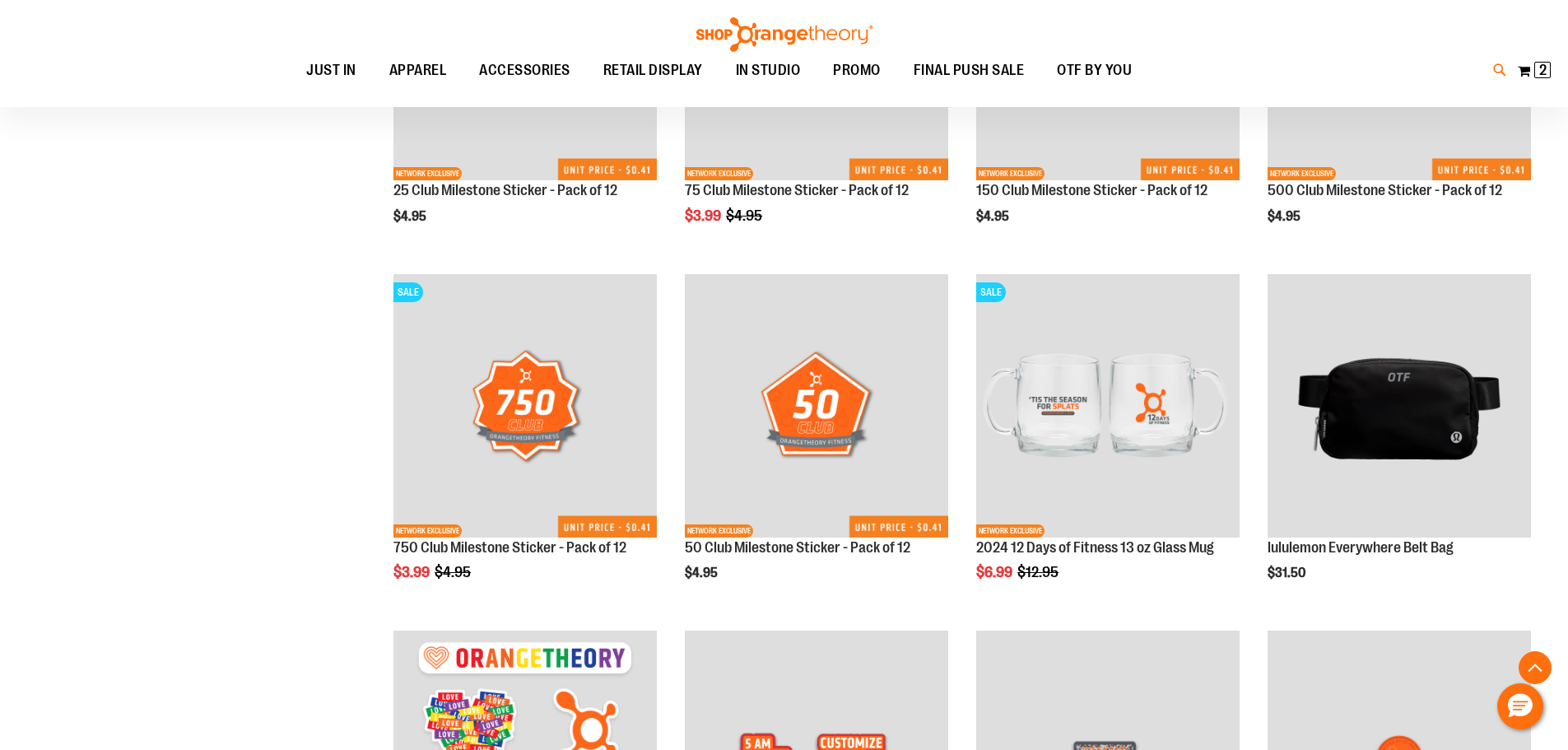
click at [1496, 69] on icon at bounding box center [1499, 70] width 14 height 19
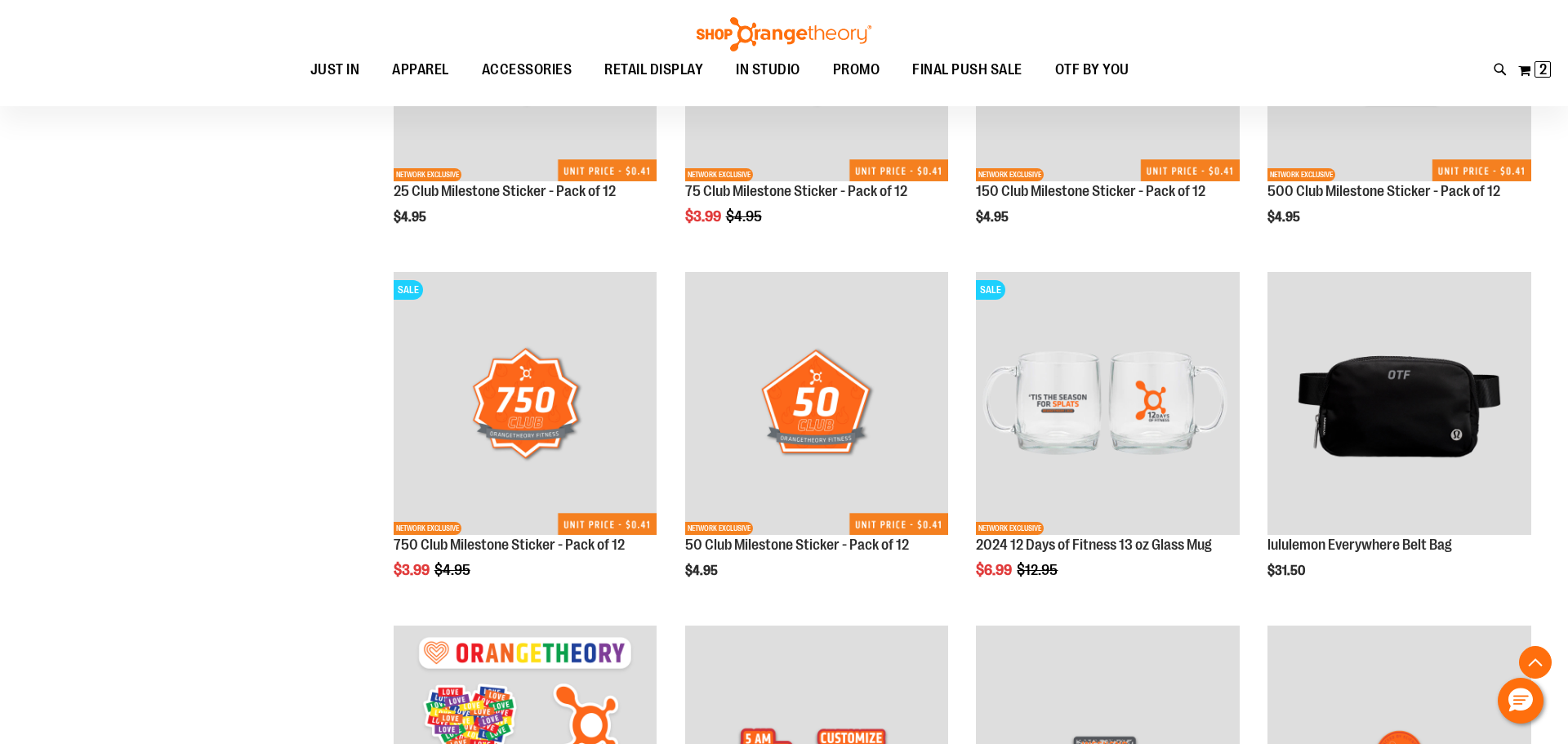
click at [577, 92] on input "Search" at bounding box center [783, 92] width 1244 height 54
type input "**********"
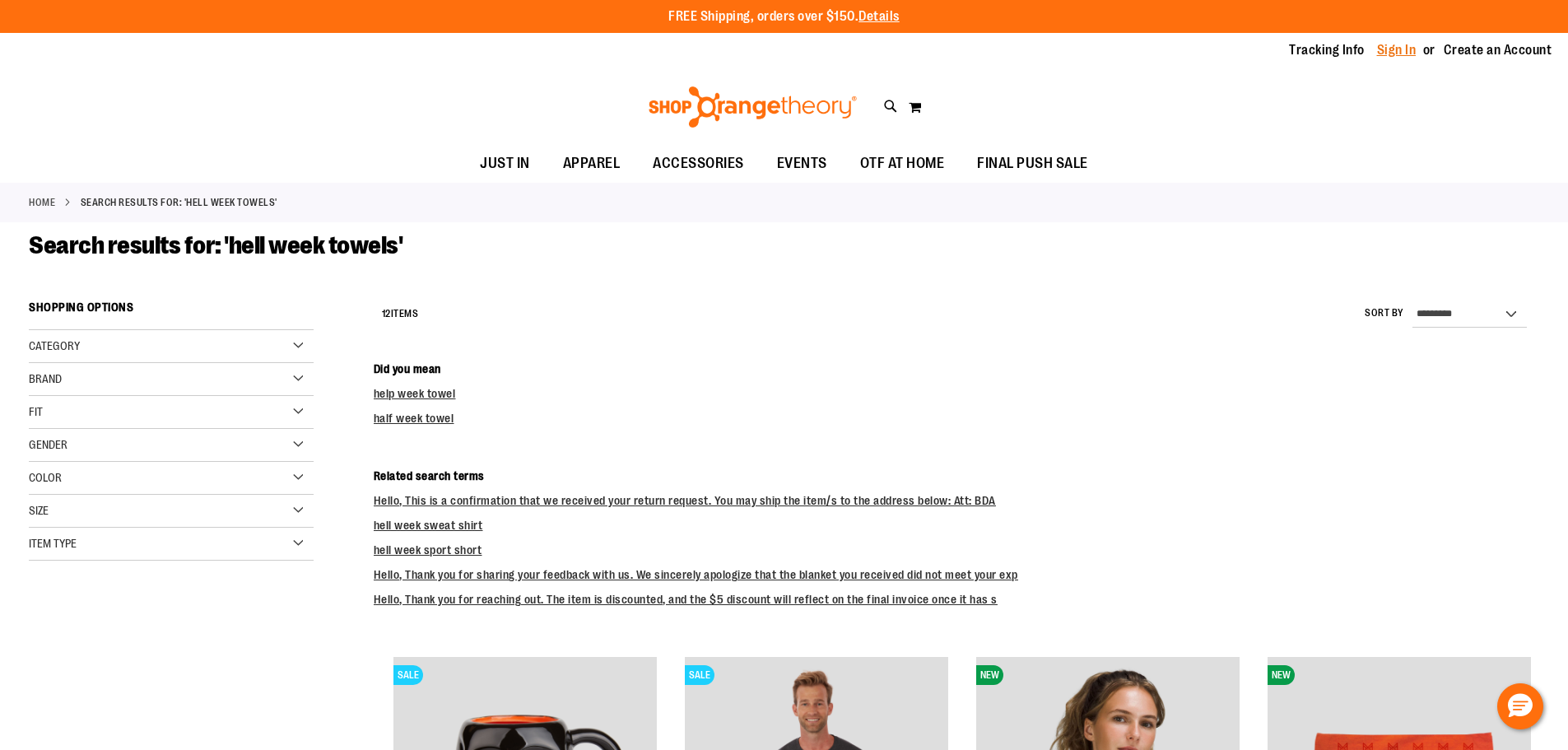
click at [1383, 46] on link "Sign In" at bounding box center [1396, 50] width 40 height 18
